Goal: Task Accomplishment & Management: Use online tool/utility

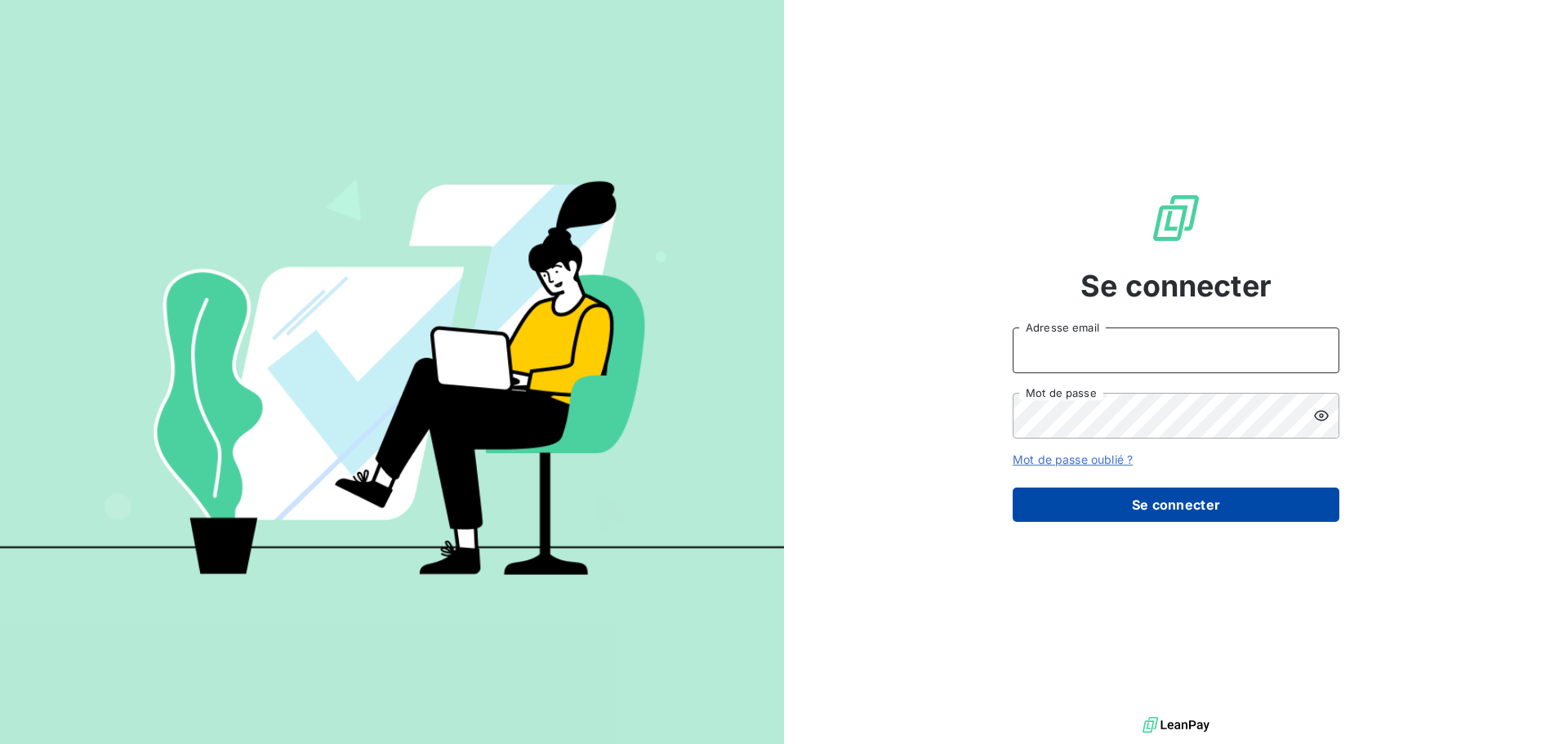
type input "[EMAIL_ADDRESS][DOMAIN_NAME]"
drag, startPoint x: 1227, startPoint y: 511, endPoint x: 1212, endPoint y: 500, distance: 18.6
click at [1227, 510] on button "Se connecter" at bounding box center [1176, 505] width 327 height 35
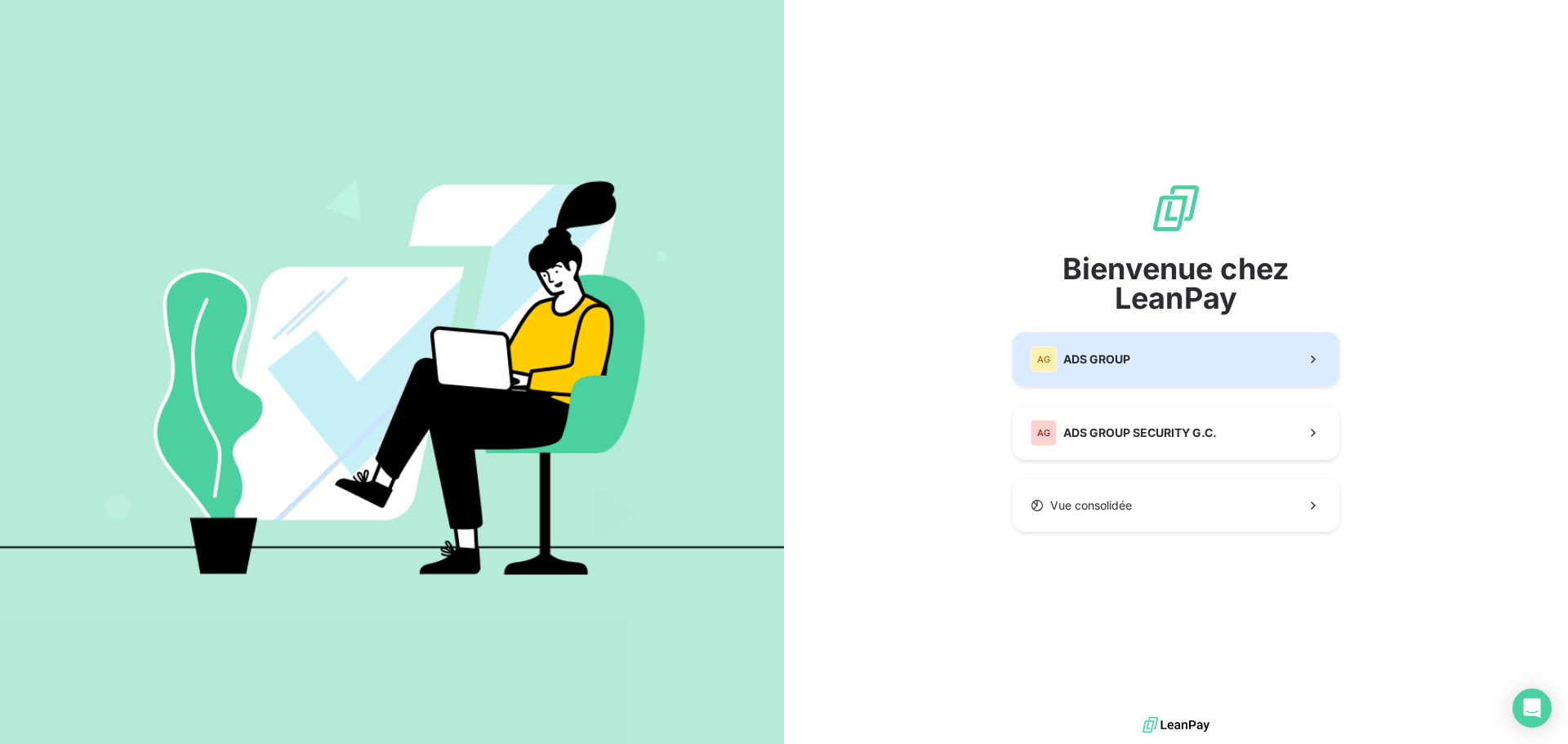
click at [1063, 349] on div "AG ADS GROUP" at bounding box center [1080, 360] width 100 height 26
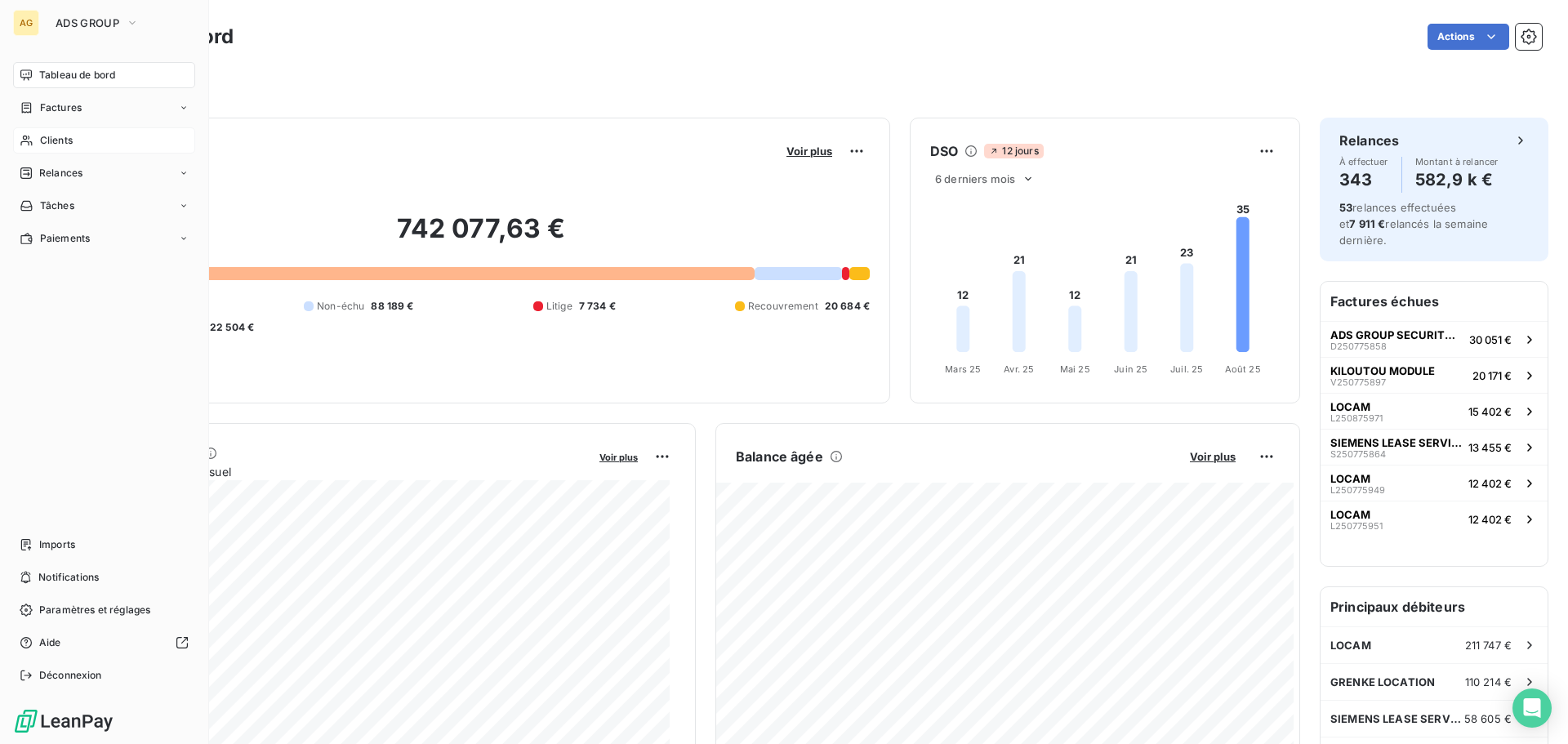
click at [44, 135] on span "Clients" at bounding box center [57, 141] width 33 height 15
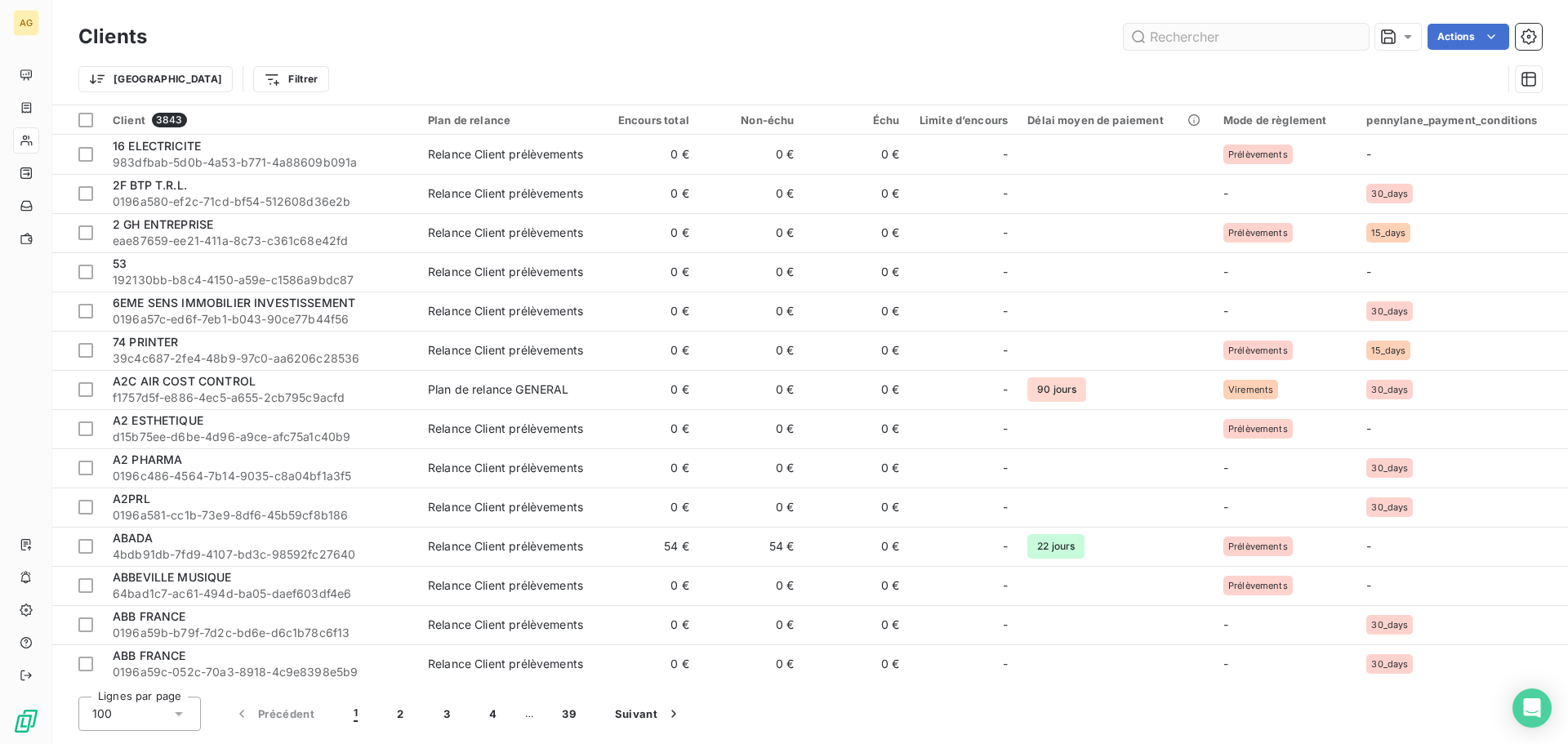
click at [1193, 27] on input "text" at bounding box center [1247, 37] width 245 height 26
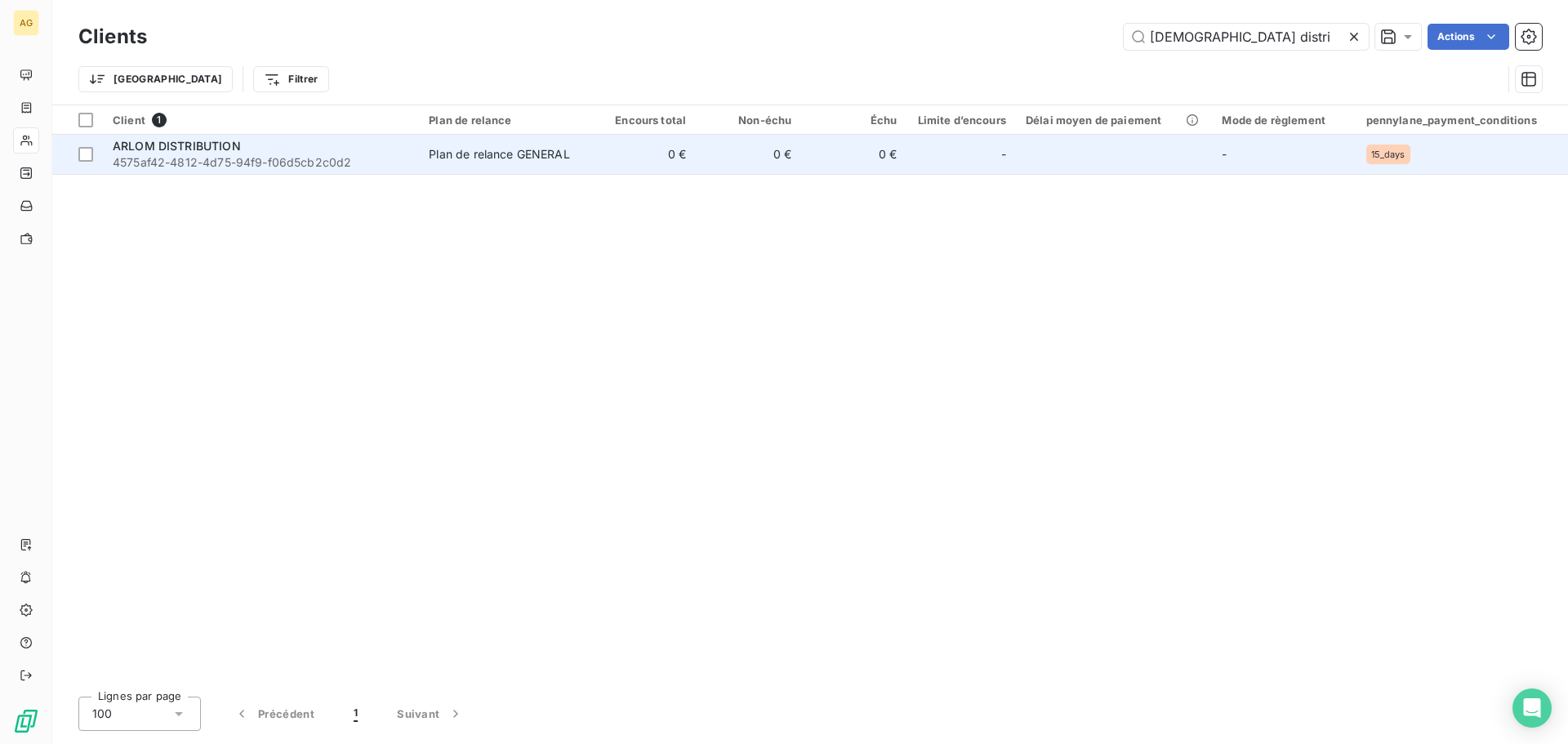
type input "[DEMOGRAPHIC_DATA] distri"
click at [369, 161] on span "4575af42-4812-4d75-94f9-f06d5cb2c0d2" at bounding box center [261, 163] width 296 height 16
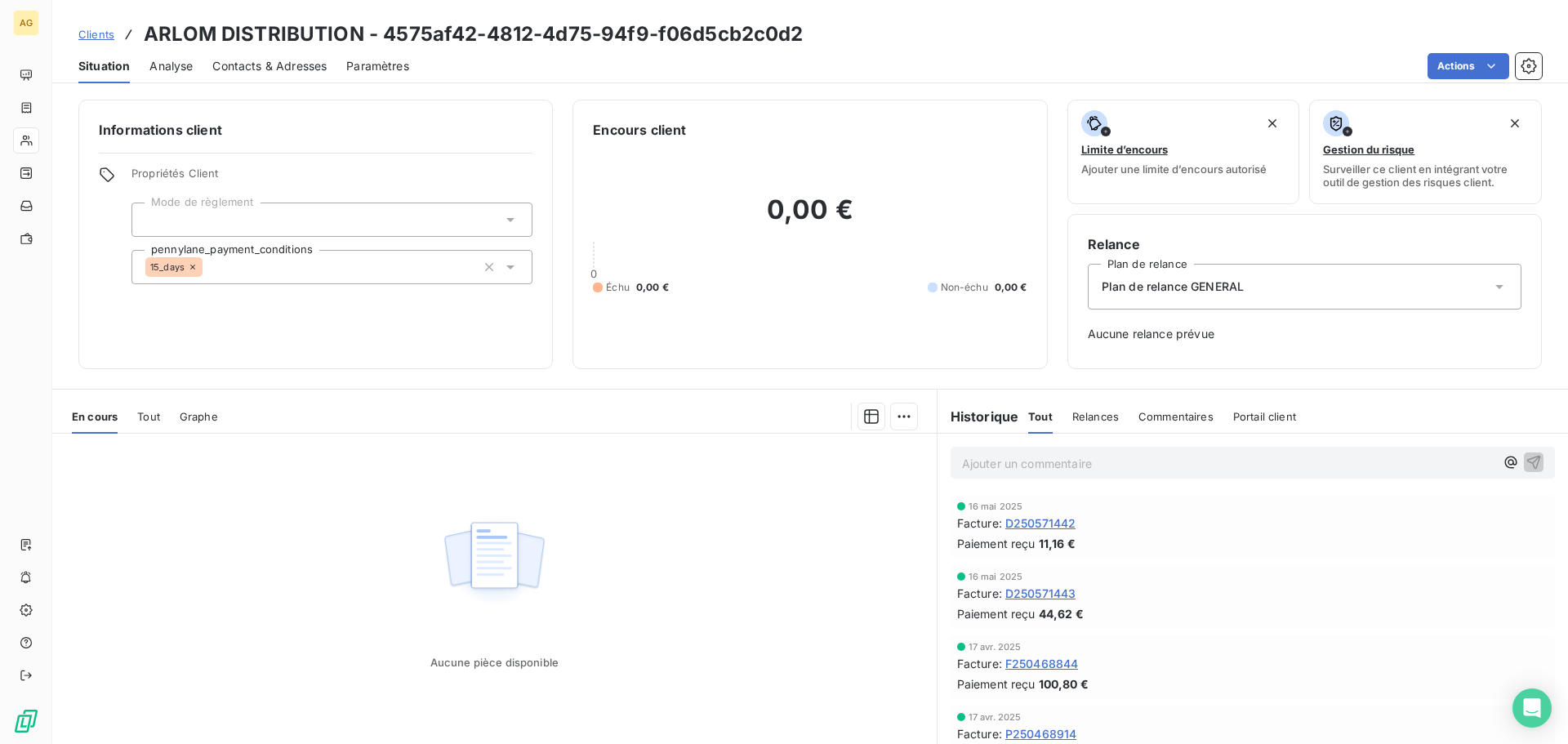
click at [144, 416] on span "Tout" at bounding box center [149, 416] width 23 height 13
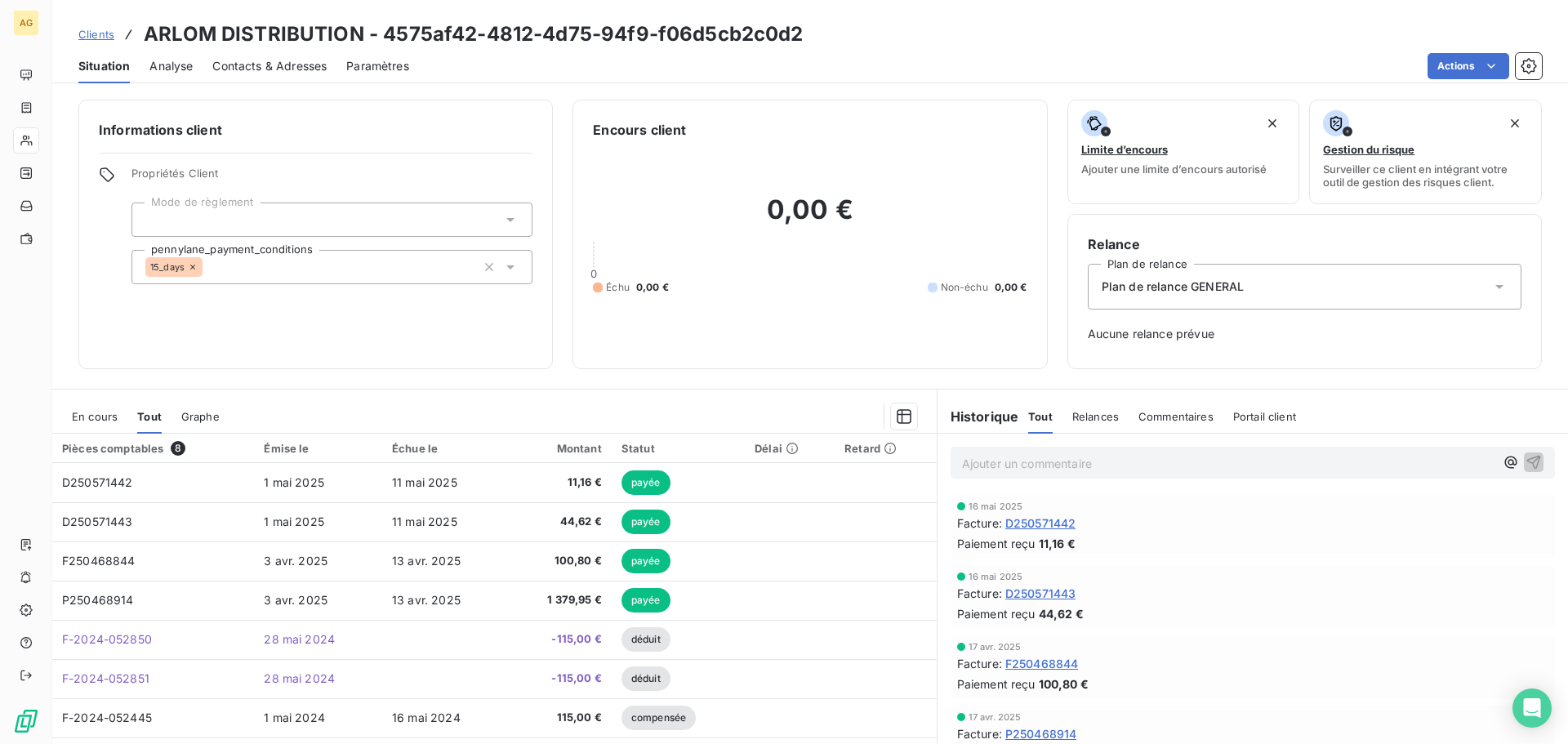
click at [84, 415] on span "En cours" at bounding box center [95, 416] width 46 height 13
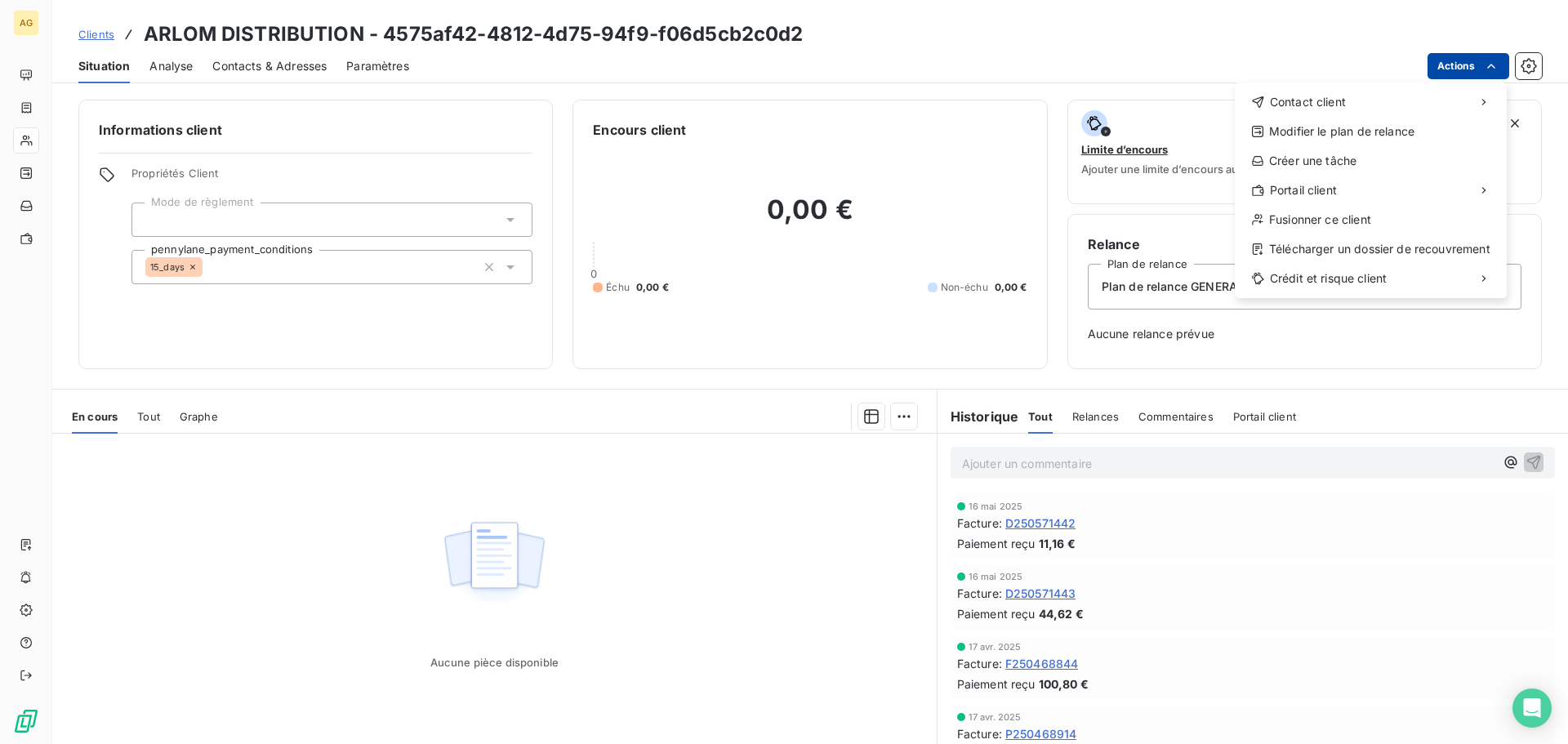
click at [1445, 67] on html "AG Clients ARLOM DISTRIBUTION - 4575af42-4812-4d75-94f9-f06d5cb2c0d2 Situation …" at bounding box center [784, 372] width 1568 height 744
click at [1142, 219] on div "Copier le lien vers le portail" at bounding box center [1128, 226] width 185 height 26
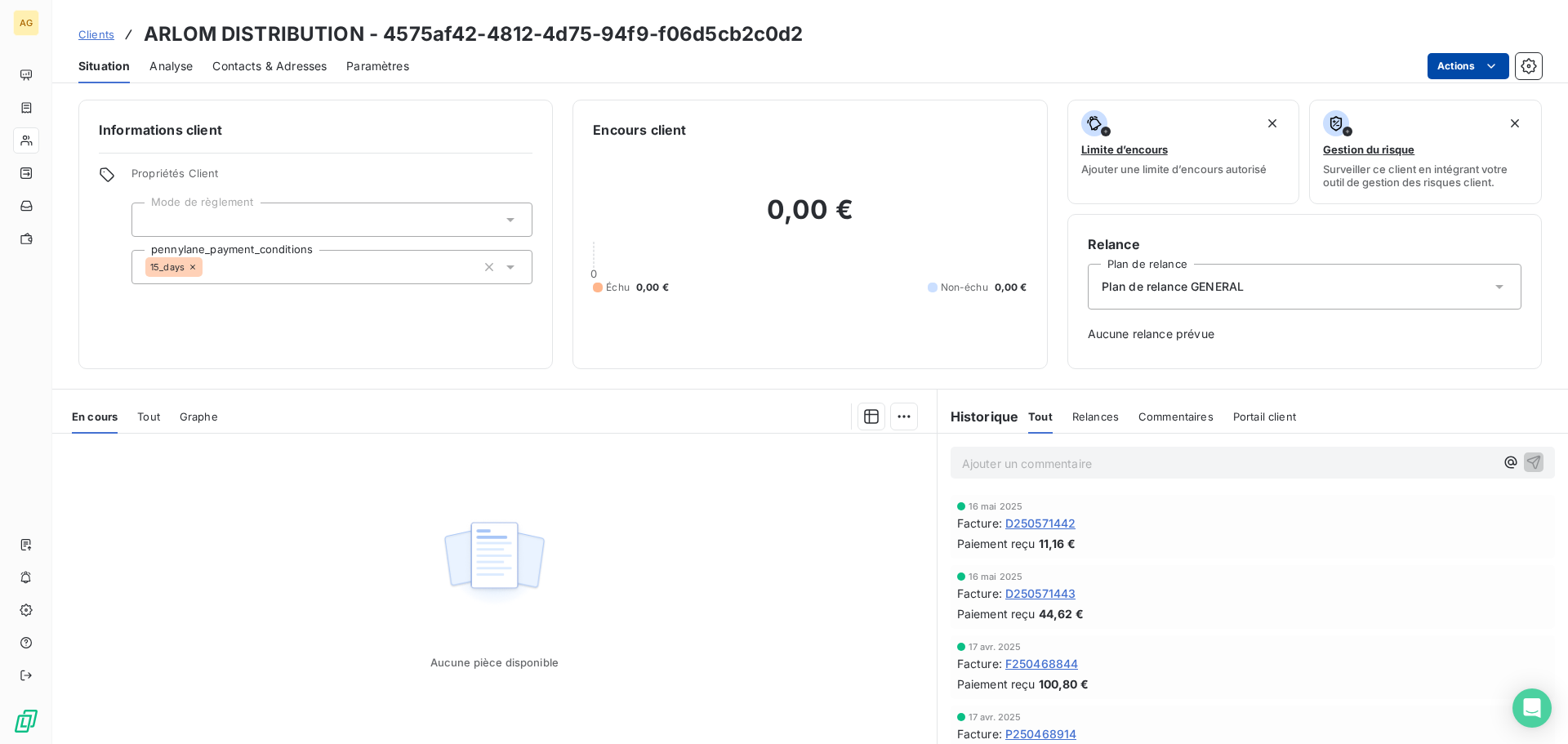
click at [1459, 60] on html "AG Clients ARLOM DISTRIBUTION - 4575af42-4812-4d75-94f9-f06d5cb2c0d2 Situation …" at bounding box center [784, 372] width 1568 height 744
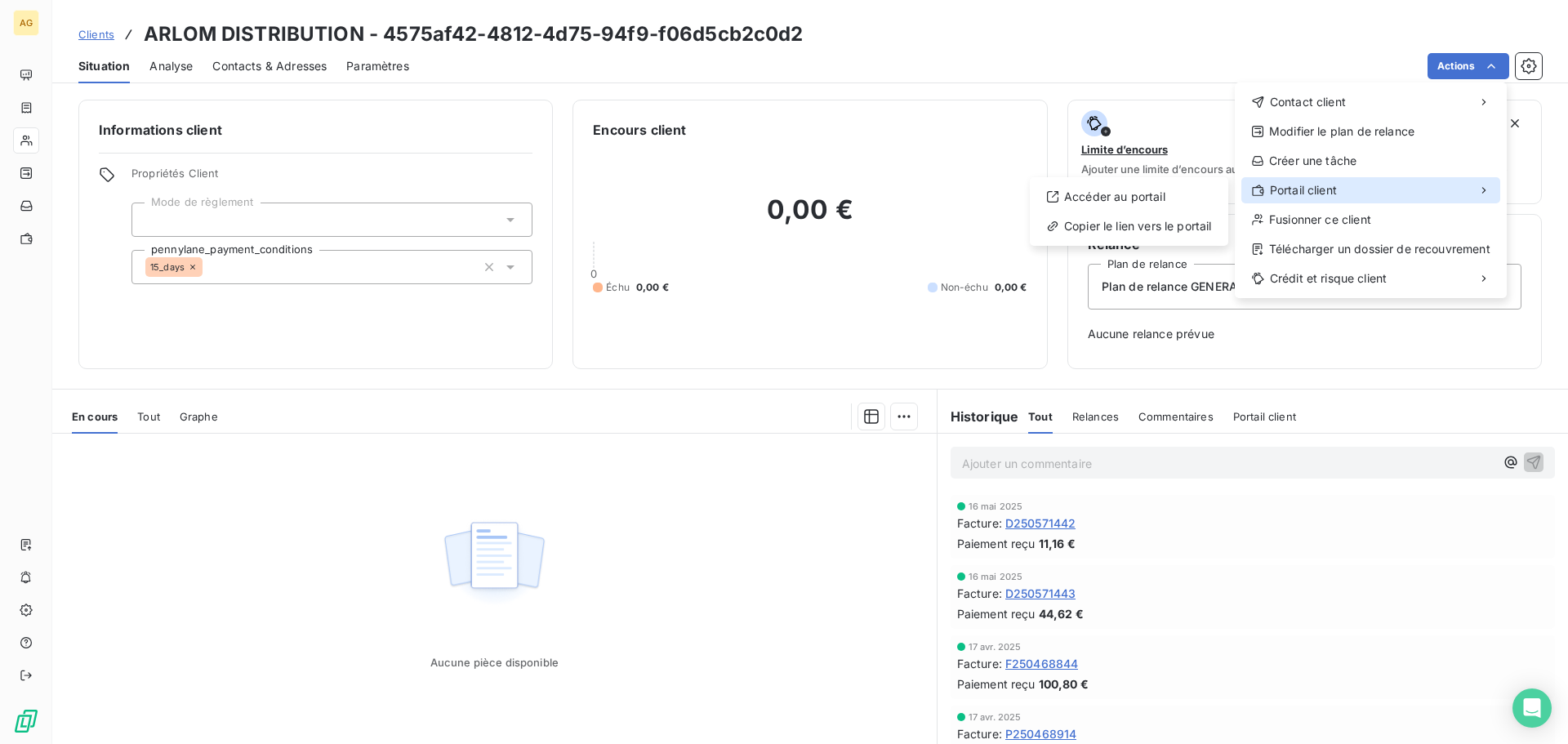
click at [1318, 186] on span "Portail client" at bounding box center [1303, 190] width 67 height 16
click at [1161, 226] on div "Copier le lien vers le portail" at bounding box center [1128, 226] width 185 height 26
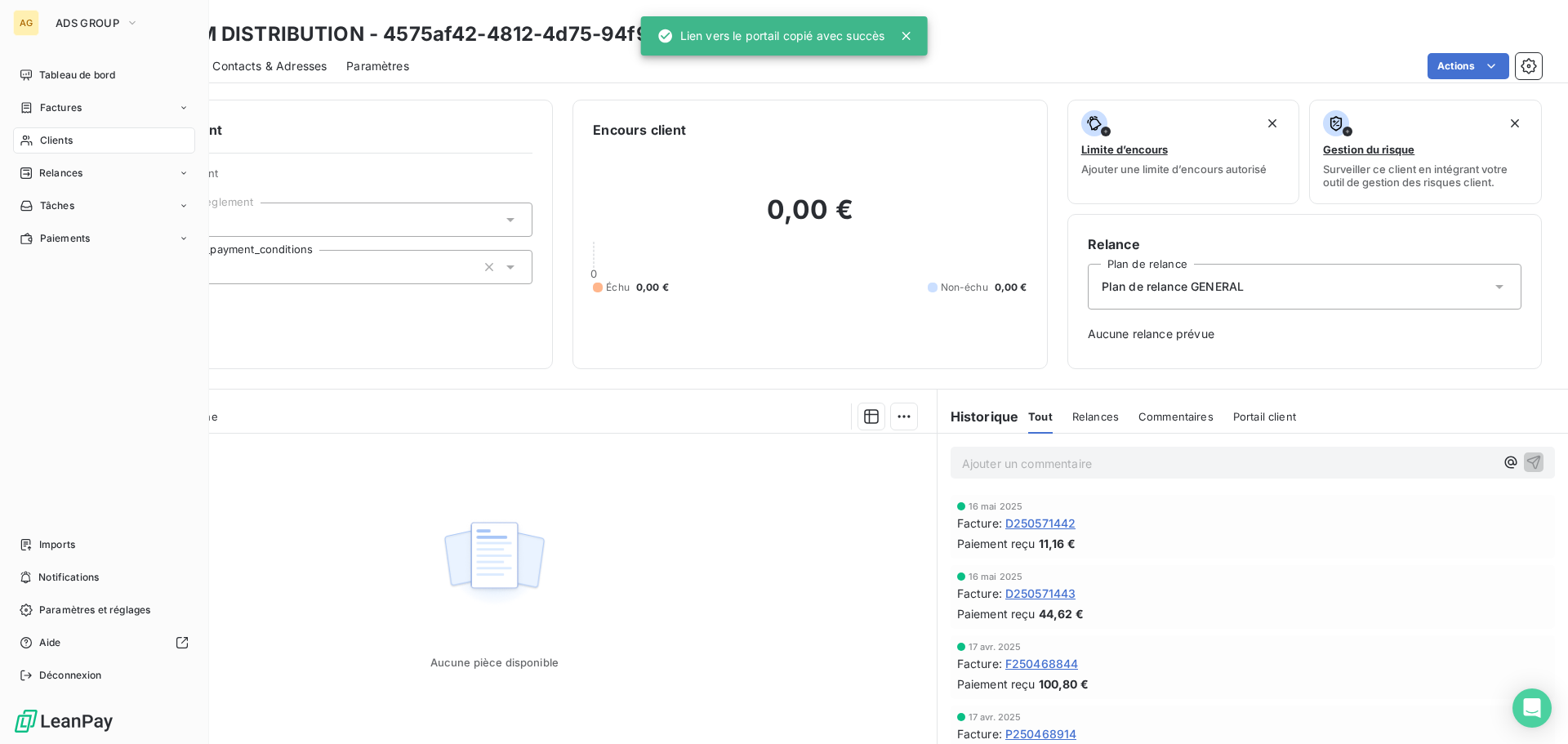
click at [63, 140] on span "Clients" at bounding box center [57, 141] width 33 height 15
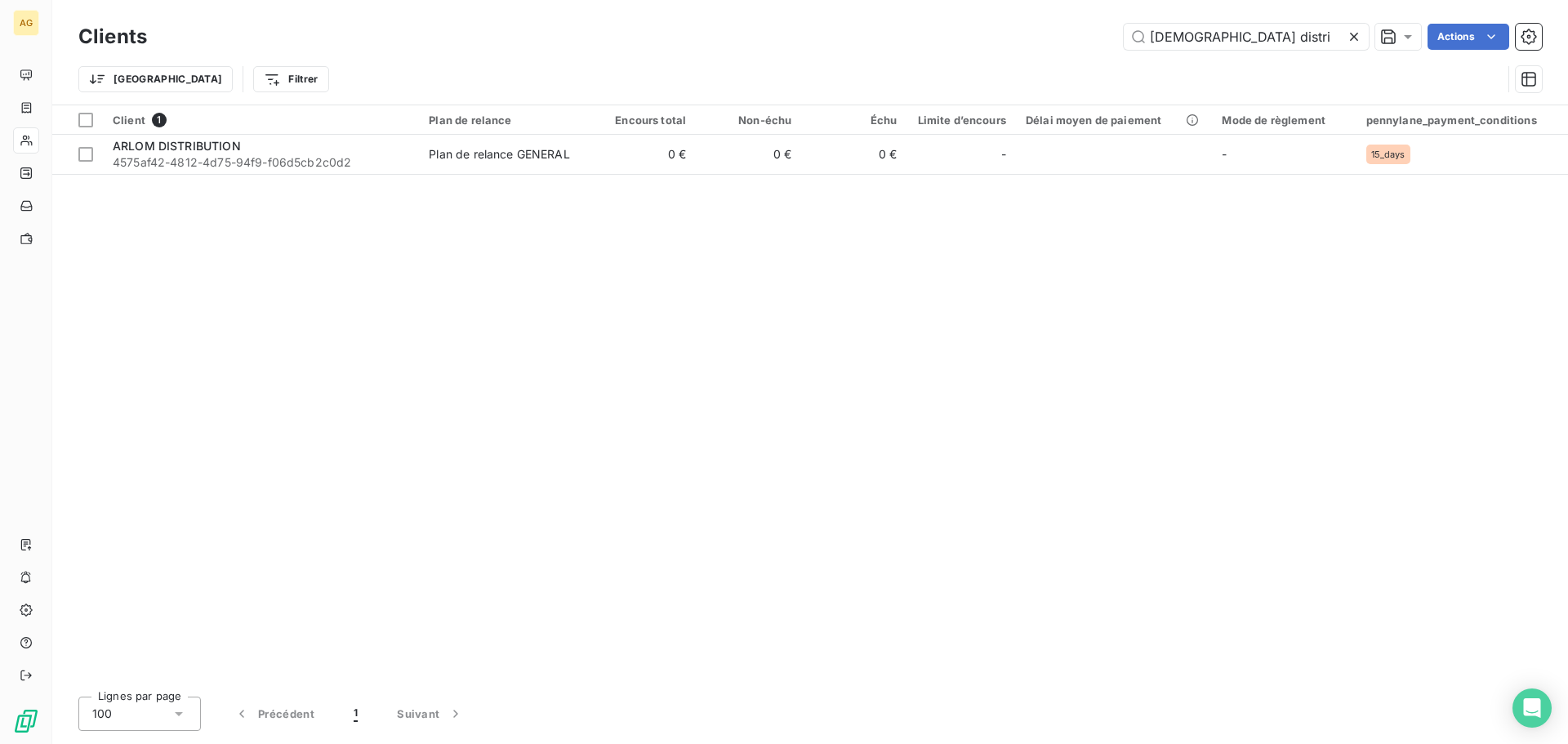
drag, startPoint x: 1353, startPoint y: 40, endPoint x: 1327, endPoint y: 51, distance: 28.2
click at [1352, 40] on icon at bounding box center [1355, 37] width 16 height 16
